Goal: Feedback & Contribution: Leave review/rating

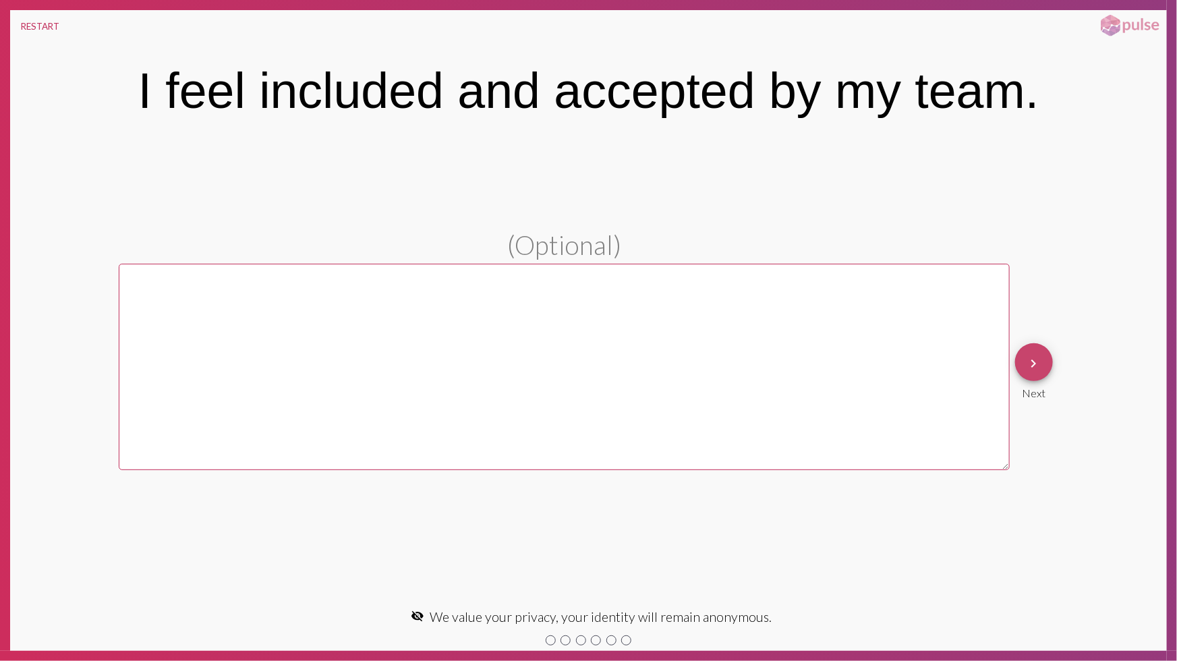
click at [1040, 367] on mat-icon "keyboard_arrow_right" at bounding box center [1034, 363] width 16 height 16
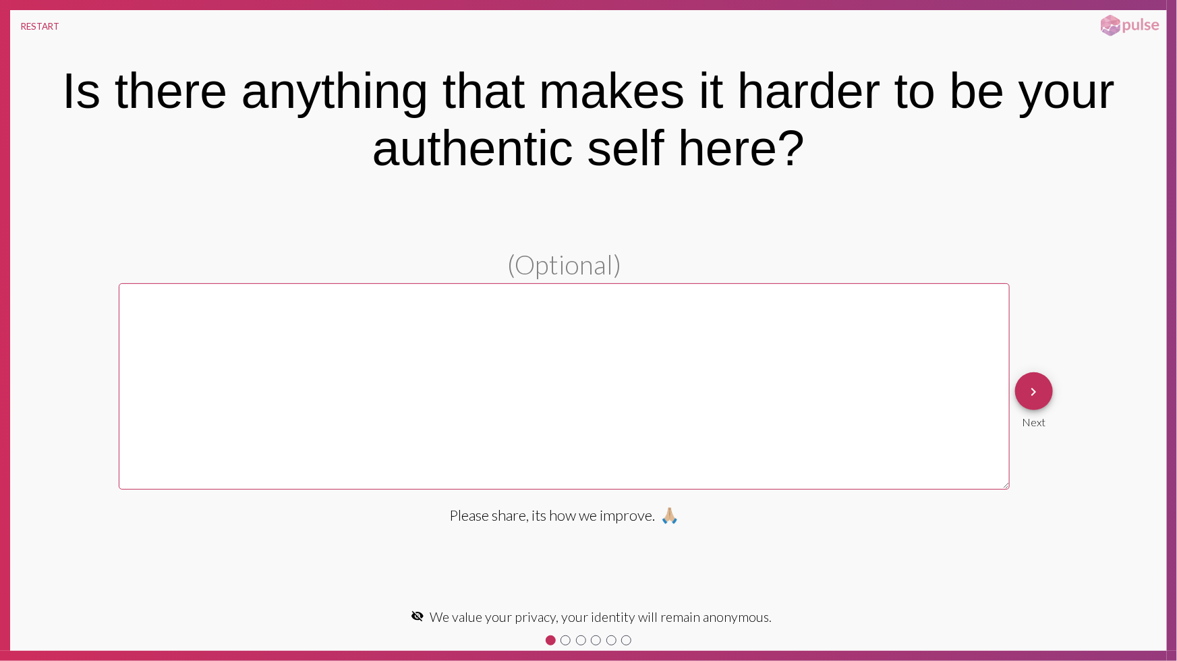
click at [1040, 367] on div "keyboard_arrow_right Next" at bounding box center [1034, 400] width 49 height 67
click at [1035, 384] on mat-icon "keyboard_arrow_right" at bounding box center [1034, 392] width 16 height 16
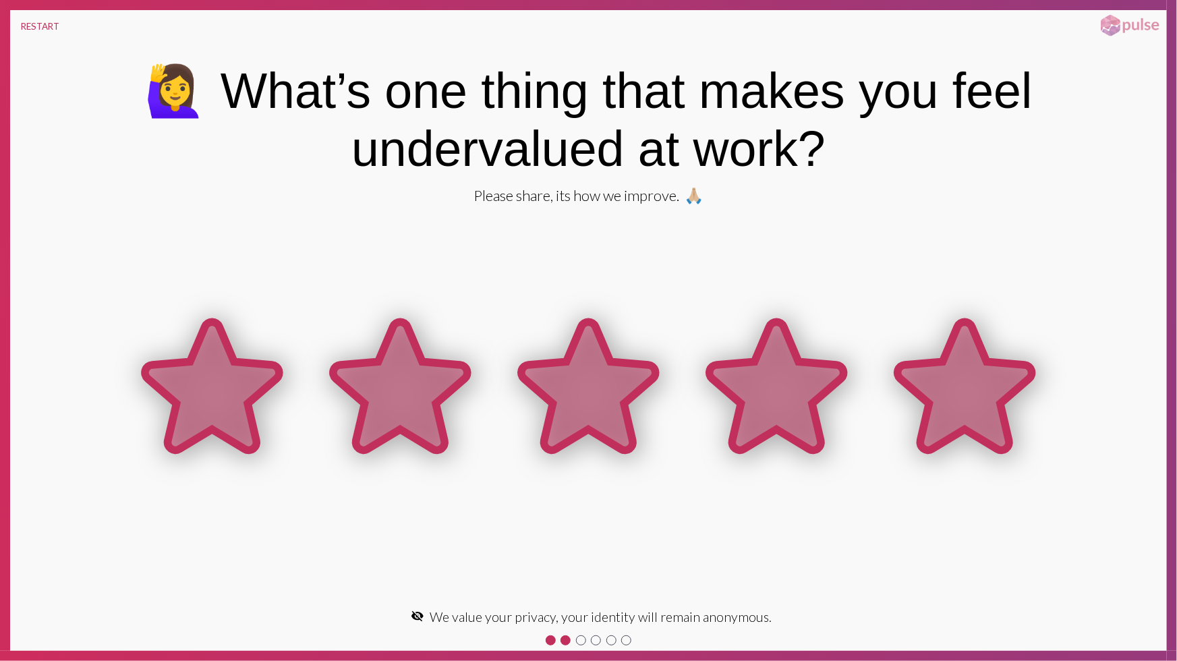
click at [962, 372] on icon at bounding box center [965, 386] width 134 height 128
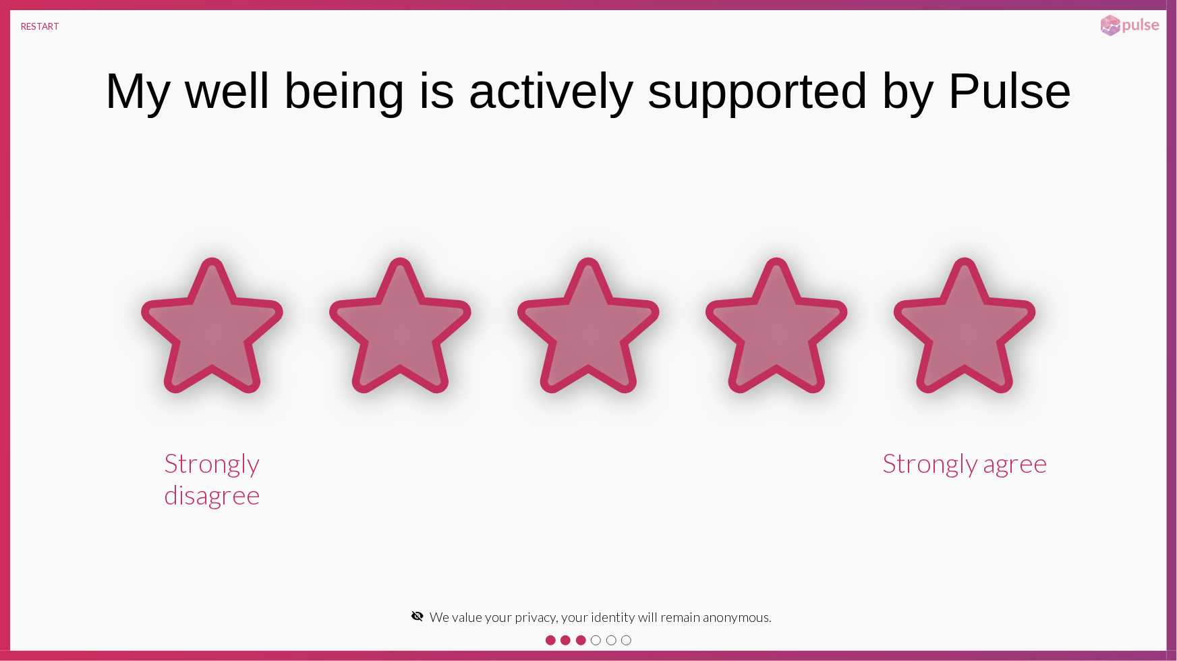
click at [918, 361] on icon at bounding box center [965, 327] width 188 height 188
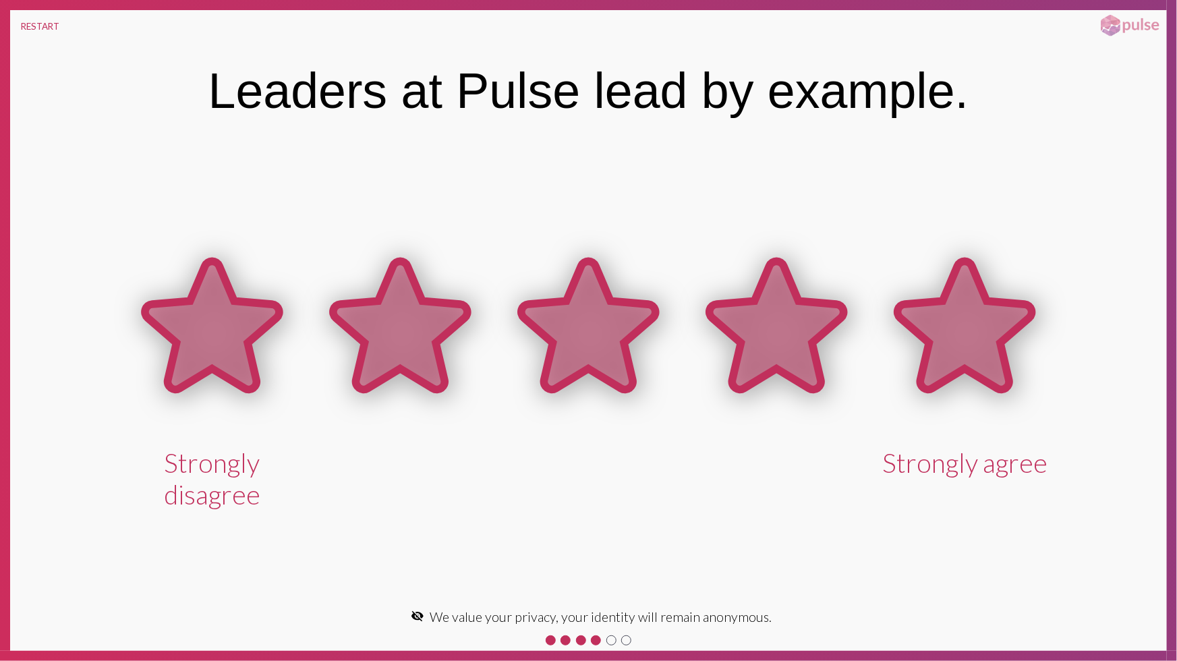
click at [914, 337] on icon at bounding box center [965, 327] width 188 height 188
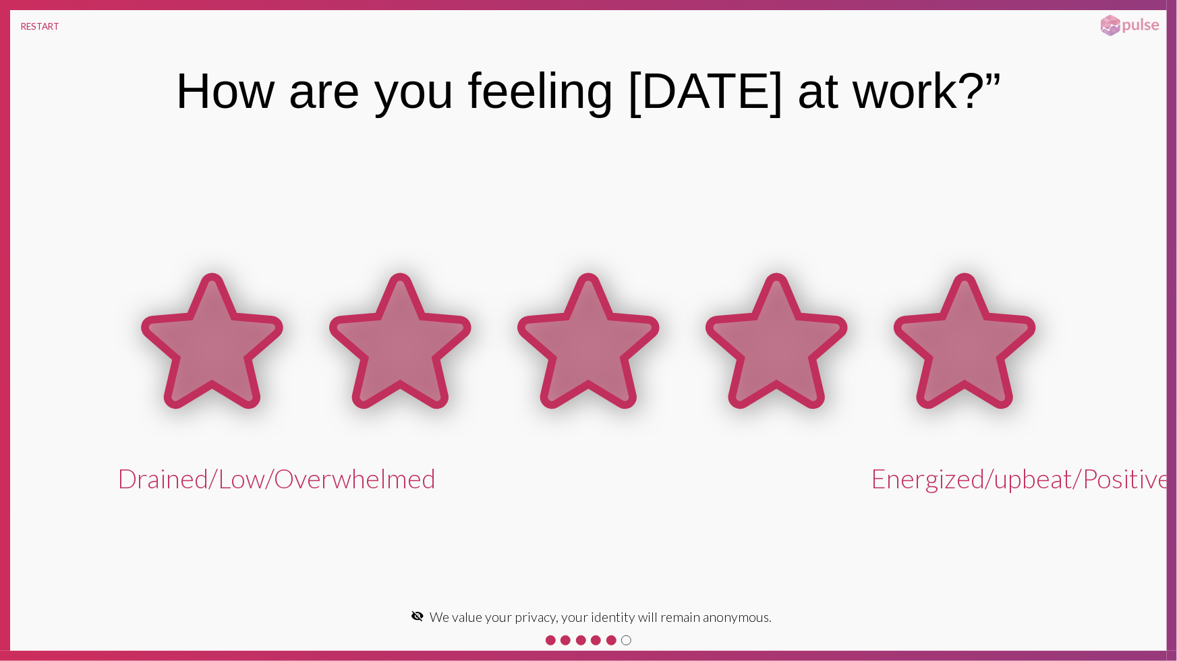
click at [909, 344] on icon at bounding box center [965, 341] width 134 height 128
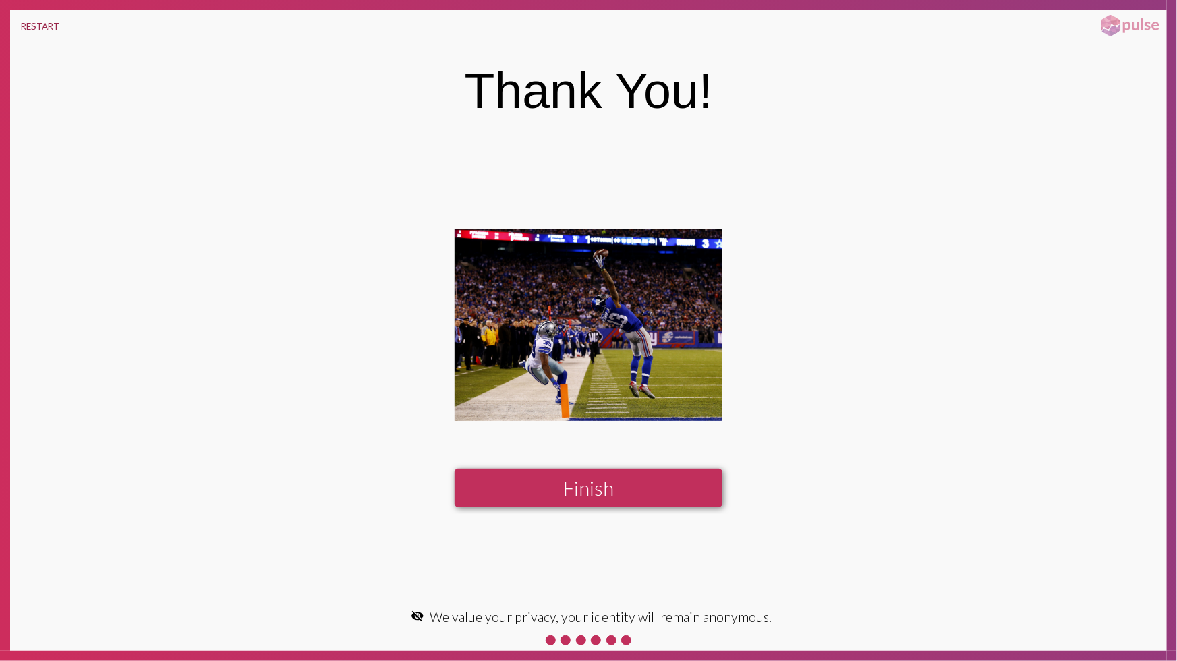
click at [46, 26] on button "RESTART" at bounding box center [40, 26] width 60 height 32
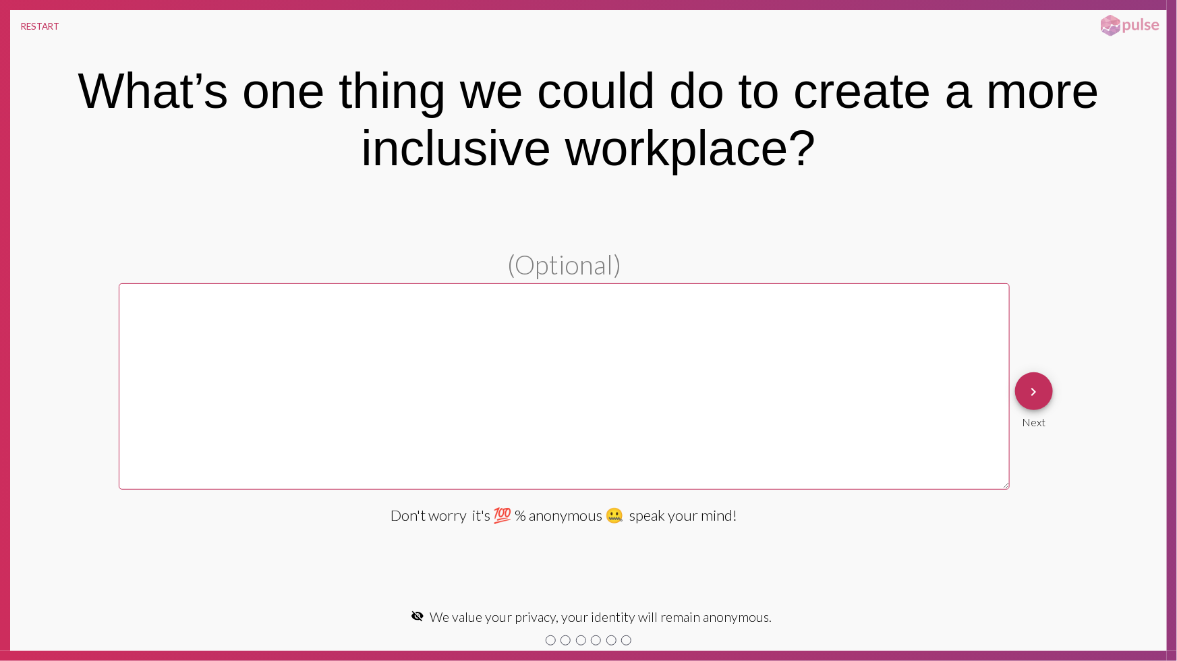
click at [1046, 395] on button "keyboard_arrow_right" at bounding box center [1034, 391] width 38 height 38
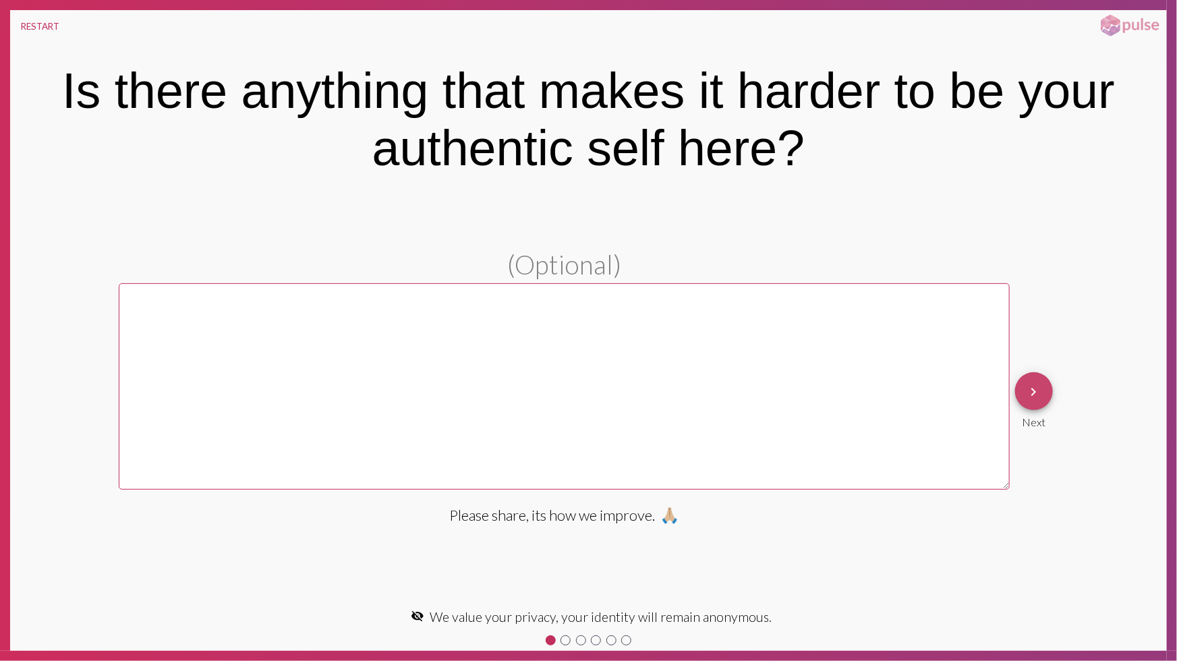
click at [1019, 388] on button "keyboard_arrow_right" at bounding box center [1034, 391] width 38 height 38
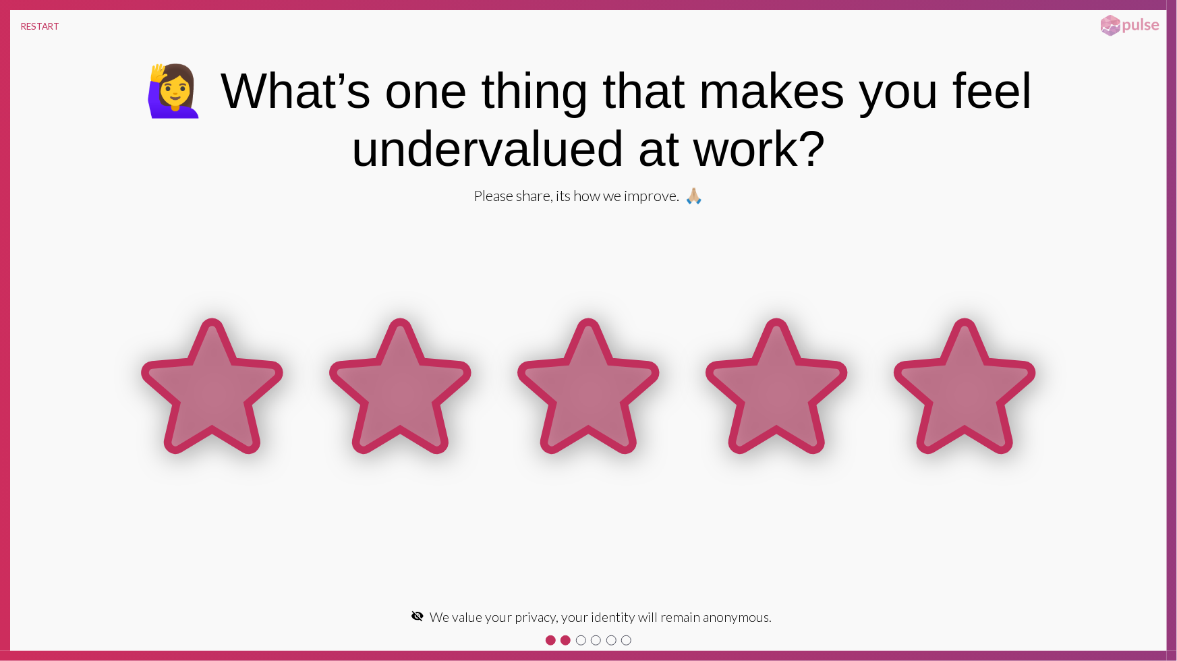
click at [1019, 388] on icon at bounding box center [965, 386] width 134 height 128
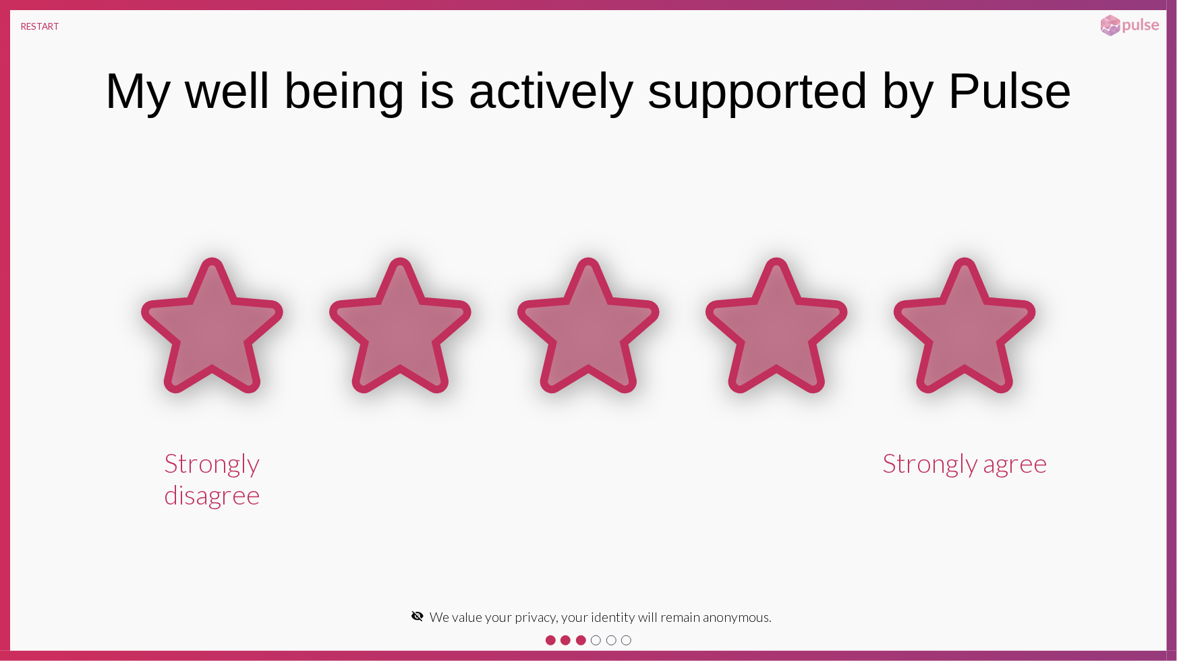
click at [1019, 388] on icon at bounding box center [965, 327] width 188 height 188
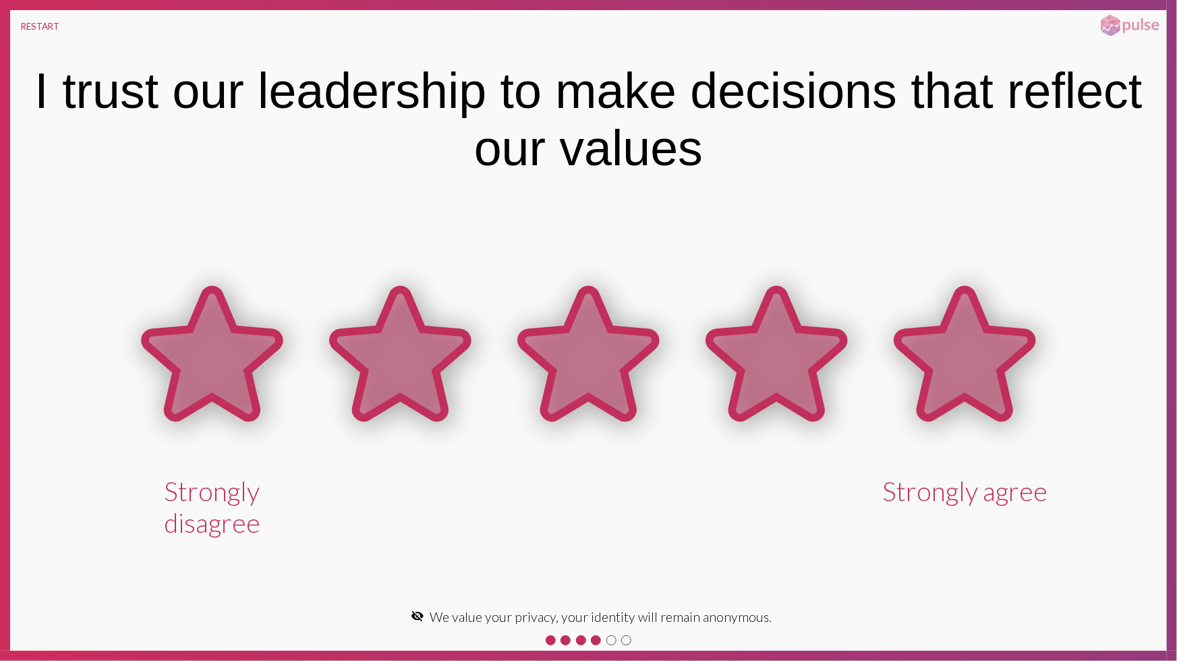
click at [1019, 388] on icon at bounding box center [965, 356] width 188 height 188
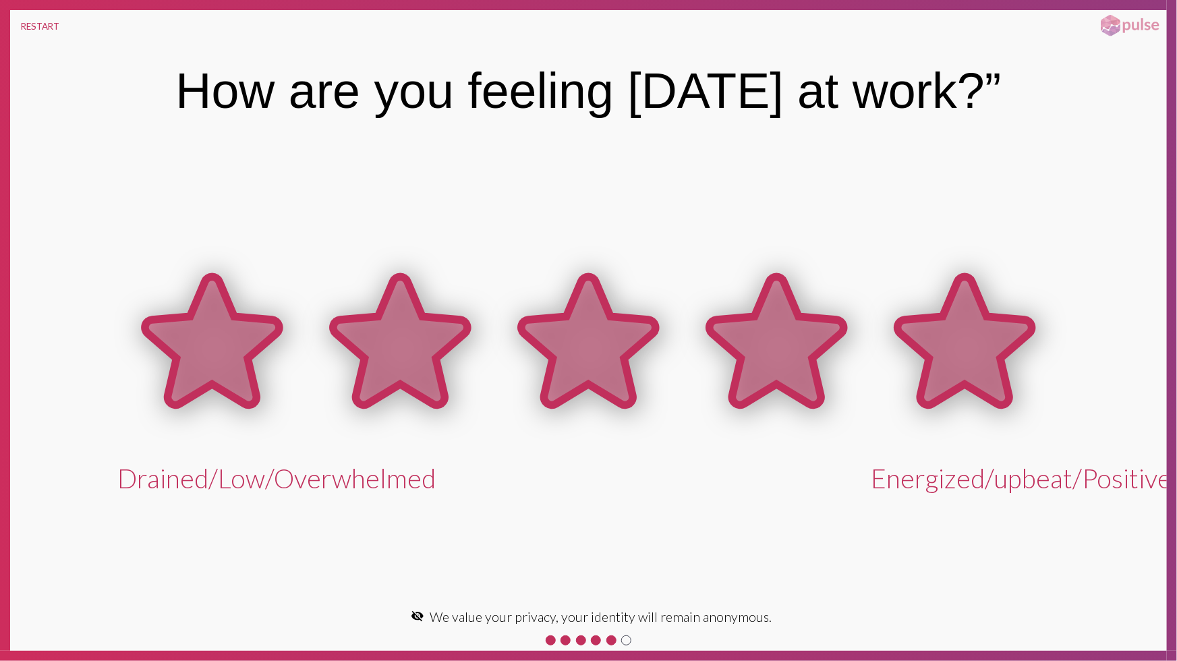
click at [1019, 388] on icon at bounding box center [965, 343] width 188 height 188
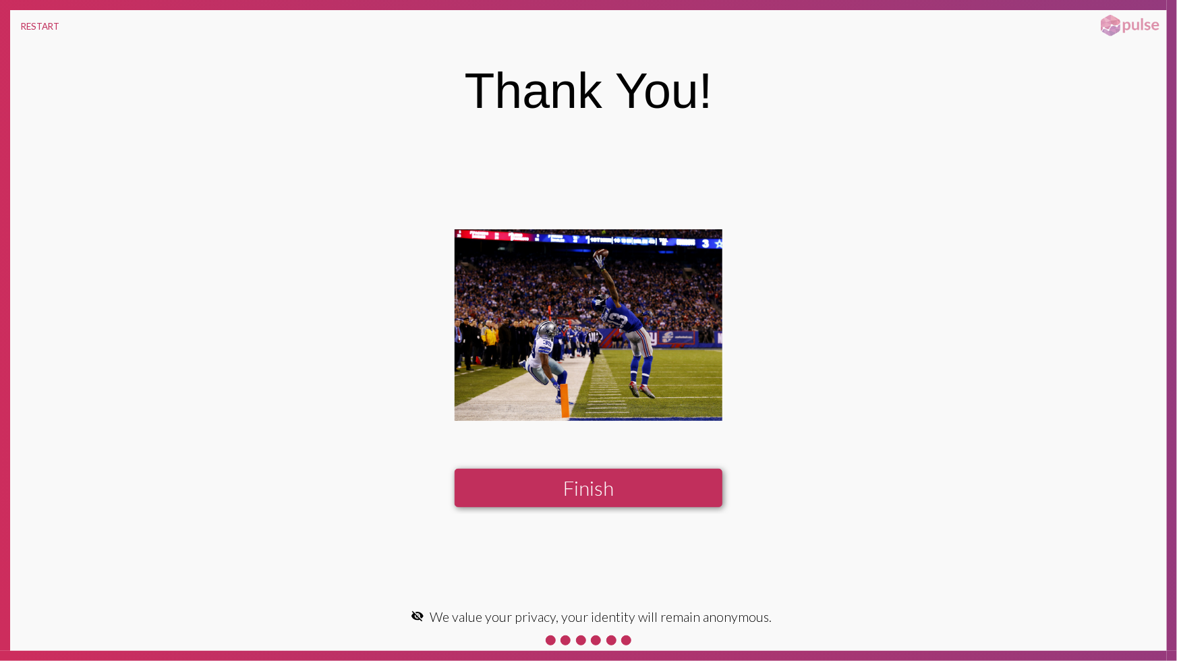
click at [677, 481] on button "Finish" at bounding box center [588, 488] width 267 height 38
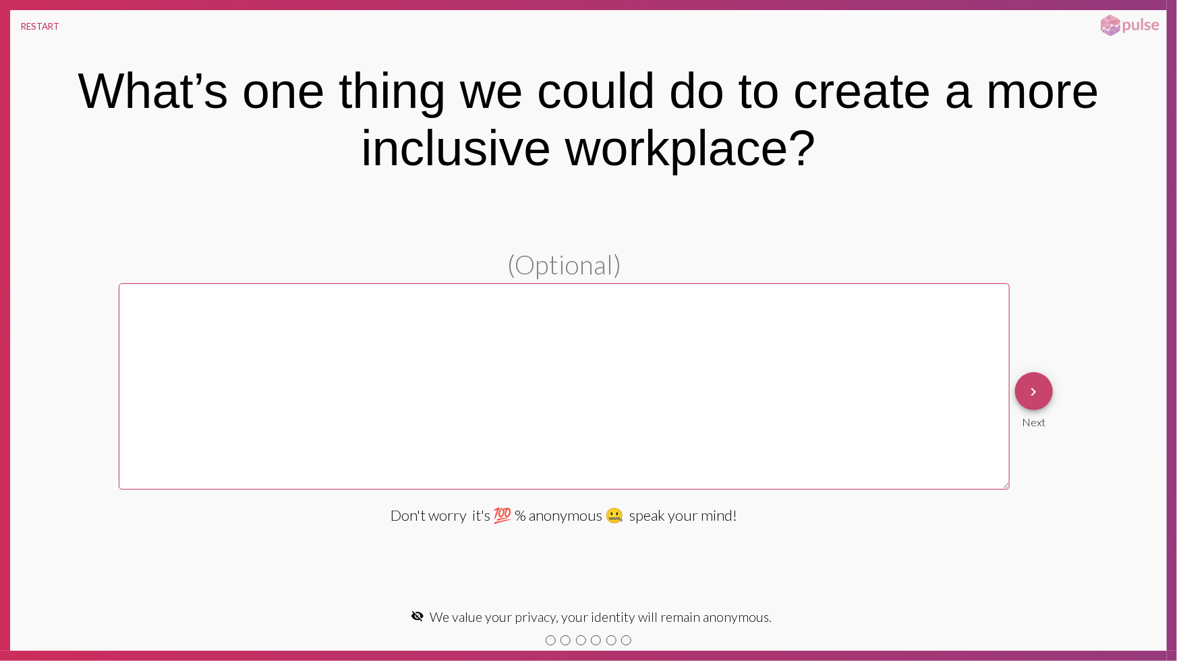
click at [1042, 393] on button "keyboard_arrow_right" at bounding box center [1034, 391] width 38 height 38
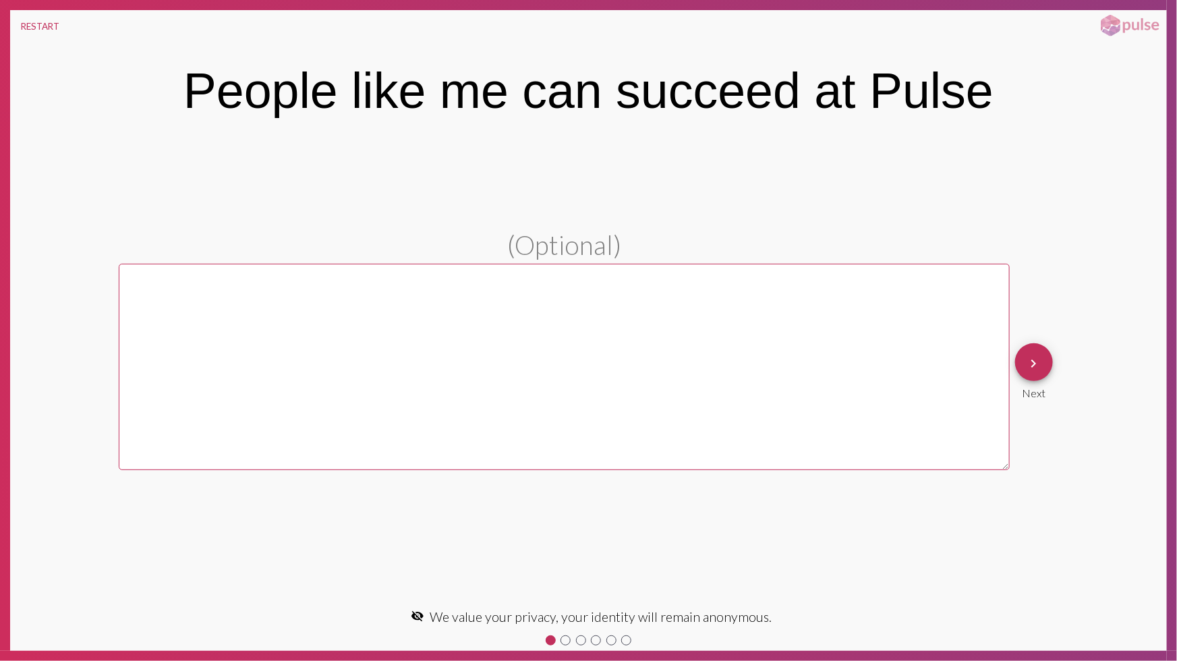
click at [963, 391] on textarea at bounding box center [564, 367] width 891 height 206
click at [1024, 359] on button "keyboard_arrow_right" at bounding box center [1034, 362] width 38 height 38
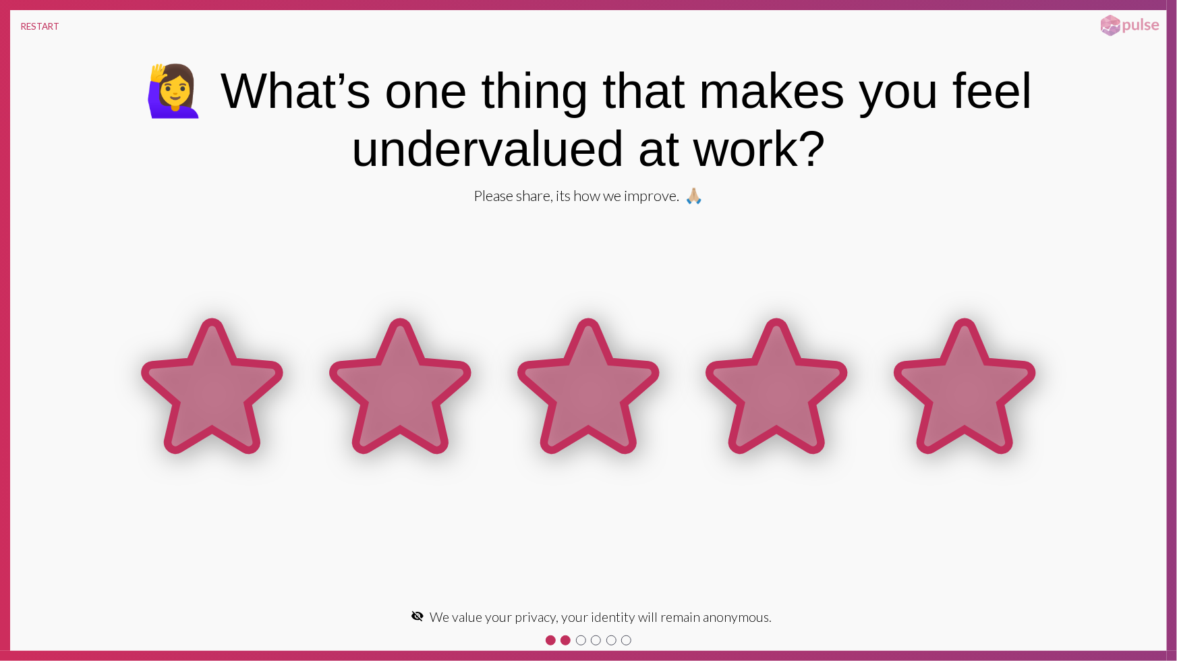
click at [977, 359] on icon at bounding box center [965, 386] width 134 height 128
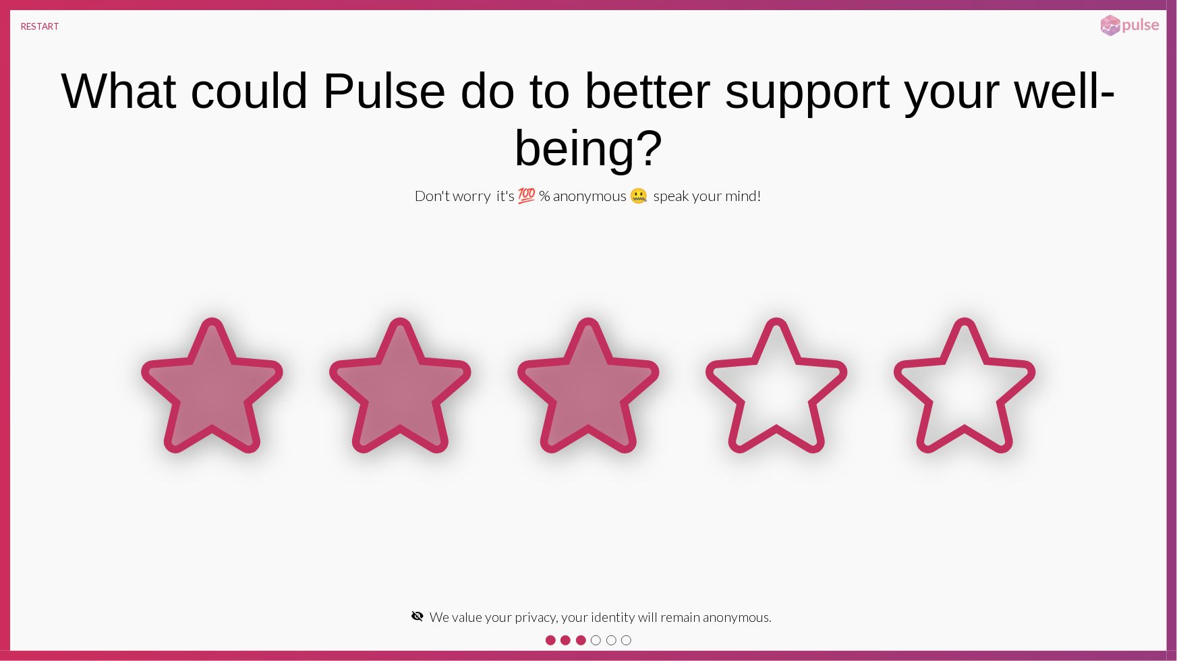
click at [588, 399] on icon at bounding box center [588, 386] width 134 height 128
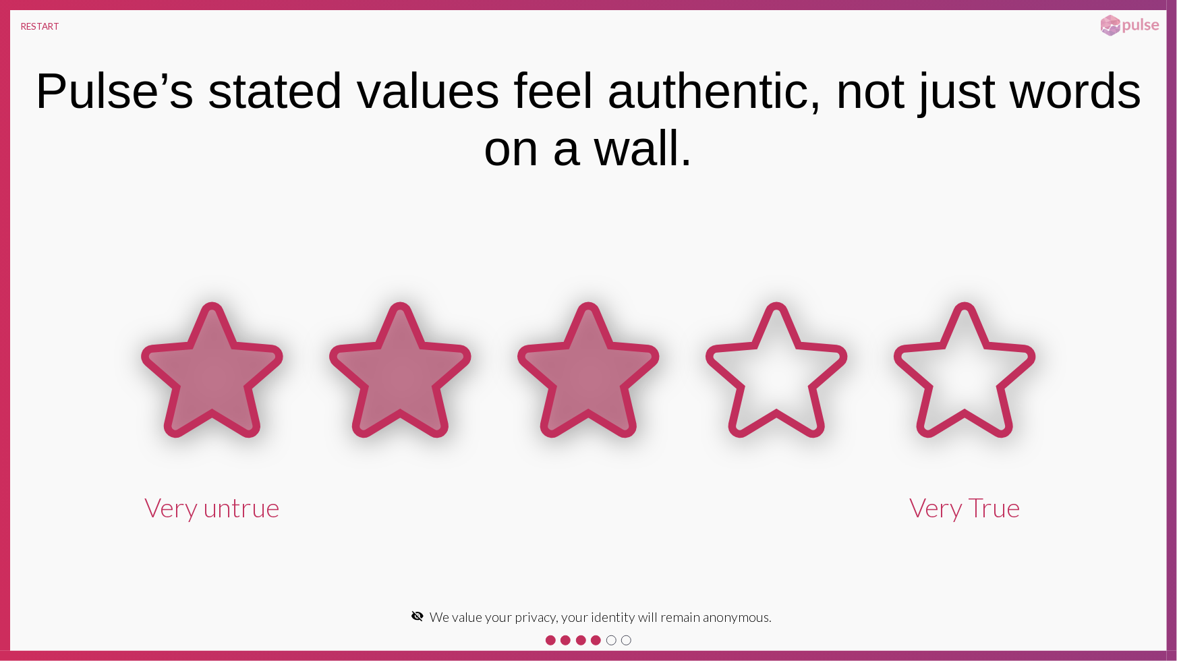
click at [587, 362] on icon at bounding box center [588, 370] width 134 height 128
